Goal: Find specific page/section: Find specific page/section

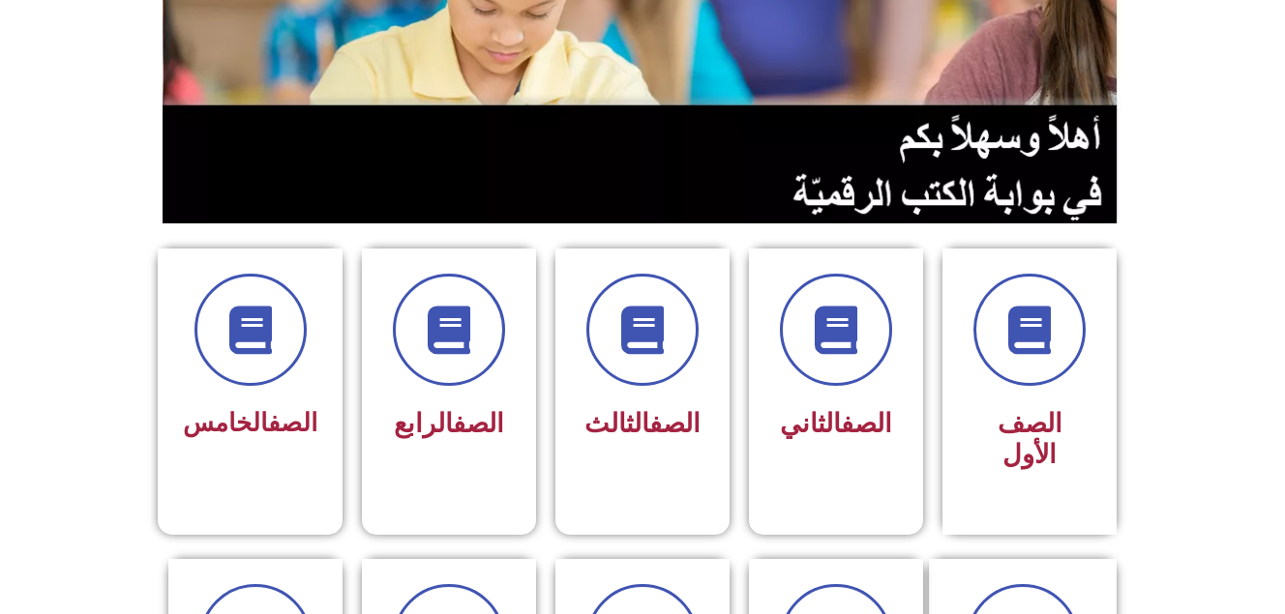
scroll to position [297, 0]
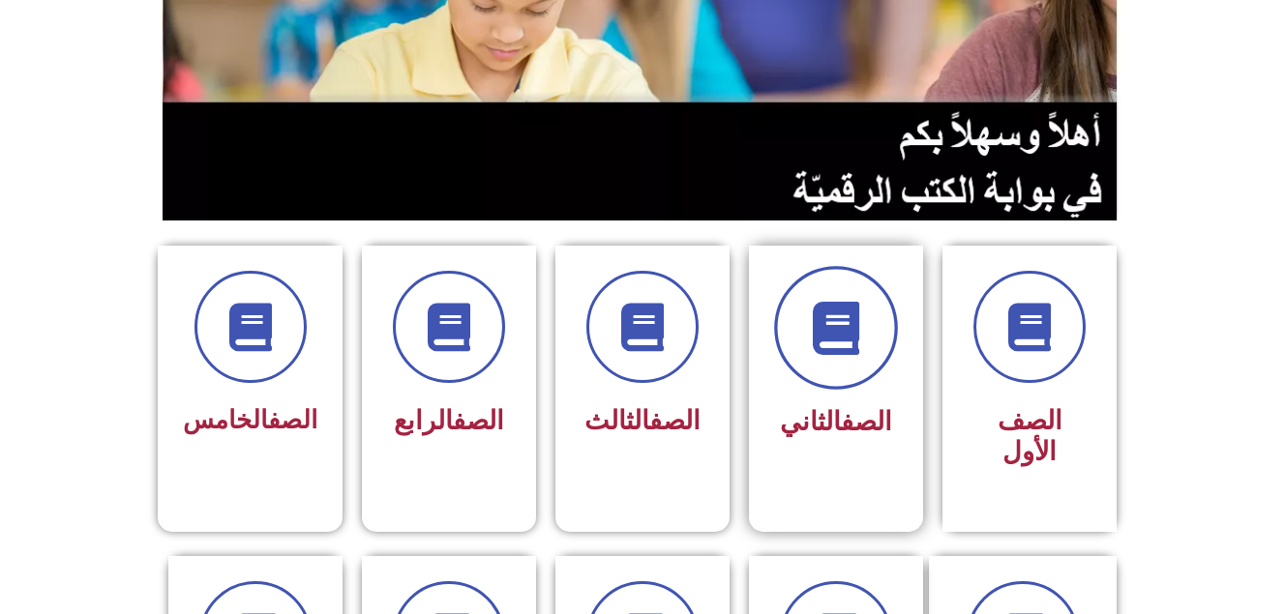
click at [853, 325] on icon at bounding box center [836, 328] width 53 height 53
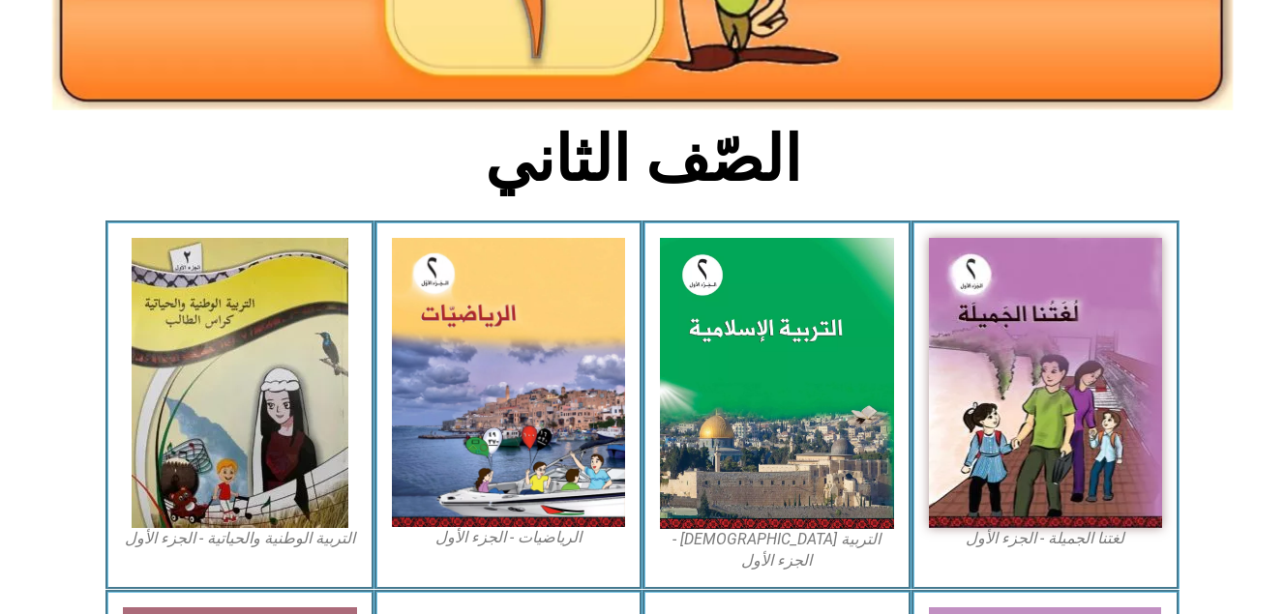
scroll to position [388, 0]
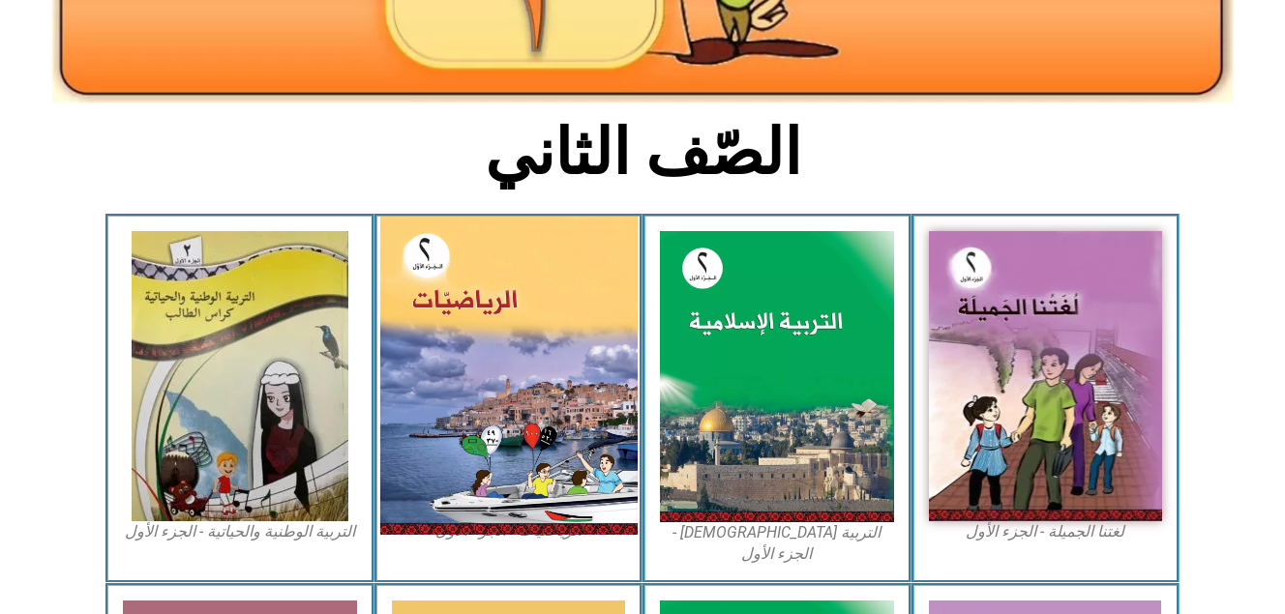
click at [436, 387] on img at bounding box center [507, 376] width 257 height 318
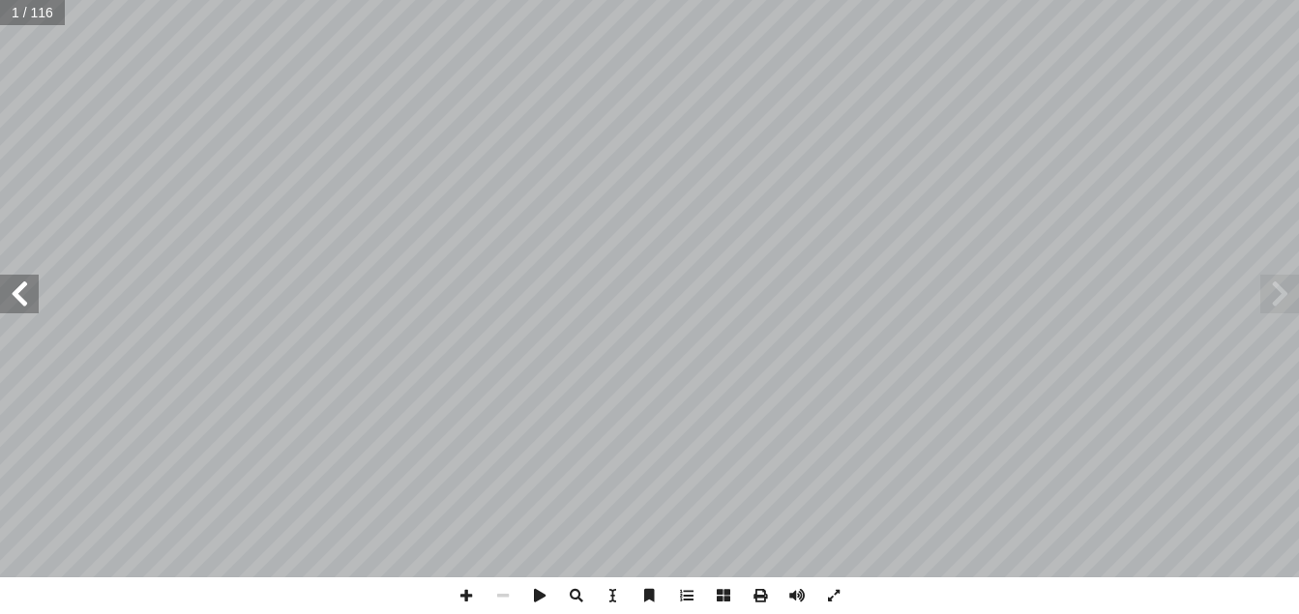
click at [29, 300] on span at bounding box center [19, 294] width 39 height 39
click at [471, 594] on span at bounding box center [466, 596] width 37 height 37
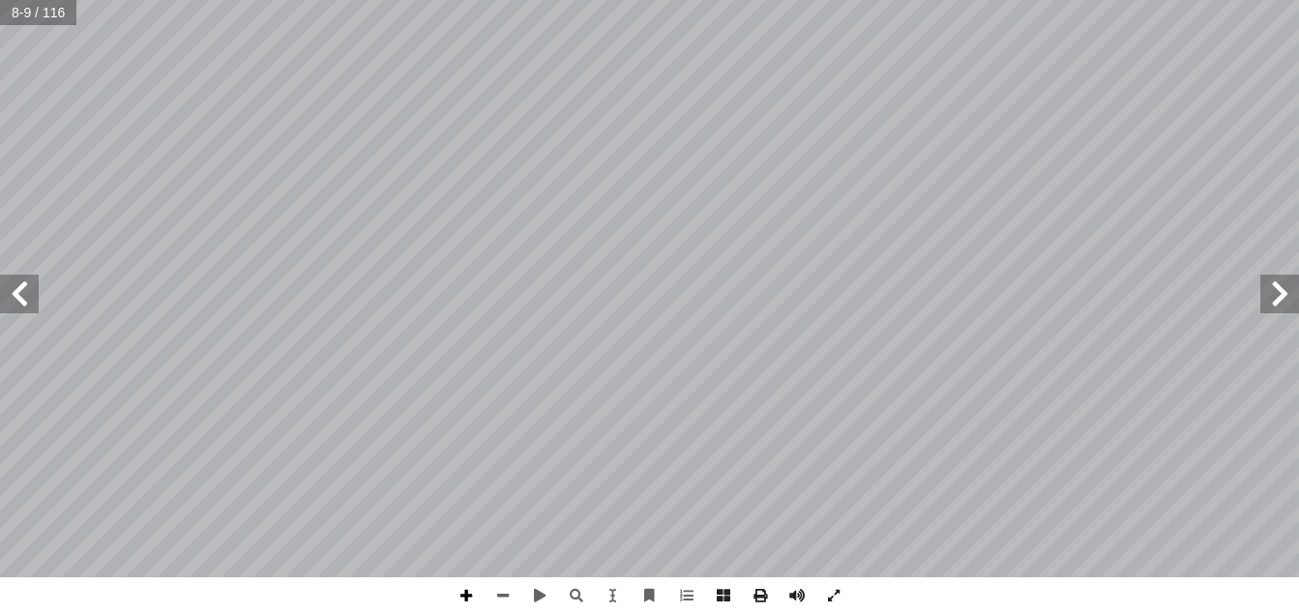
click at [461, 599] on span at bounding box center [466, 596] width 37 height 37
